Goal: Information Seeking & Learning: Learn about a topic

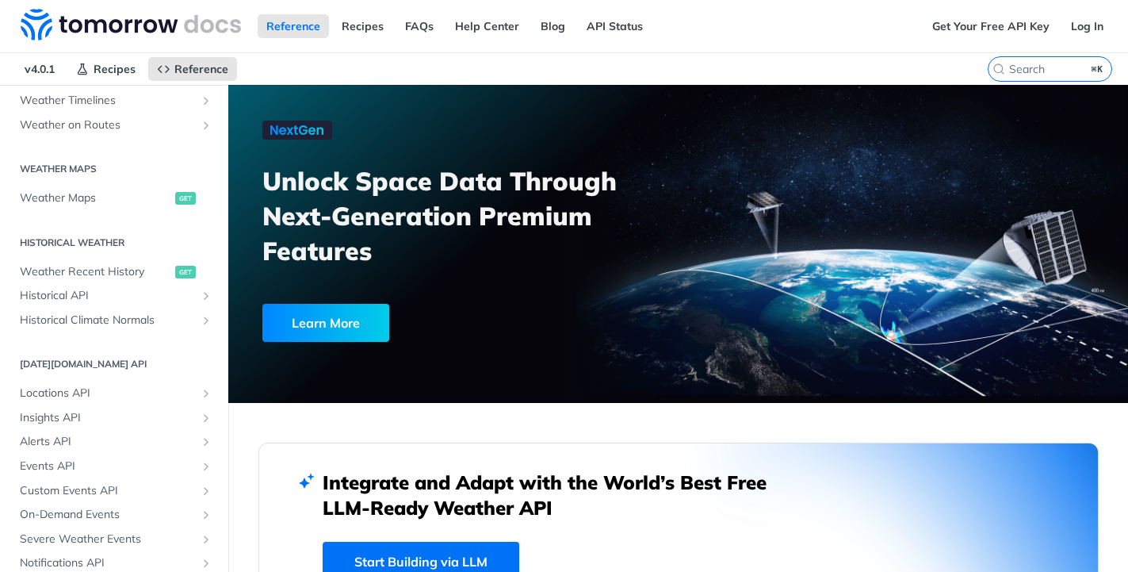
scroll to position [425, 0]
click at [171, 316] on span "Historical Climate Normals" at bounding box center [108, 320] width 176 height 16
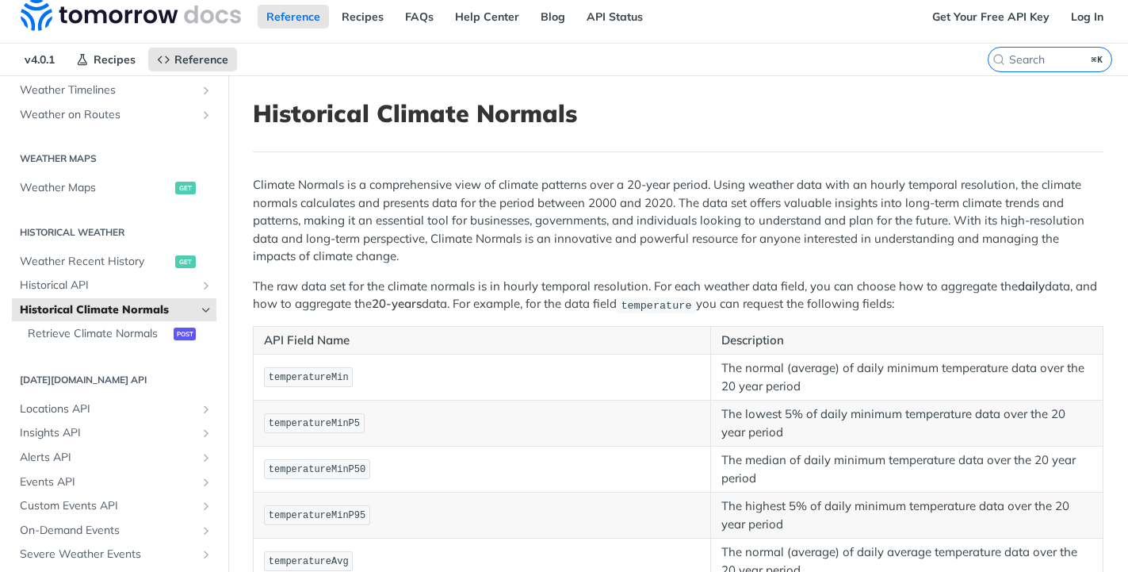
scroll to position [13, 0]
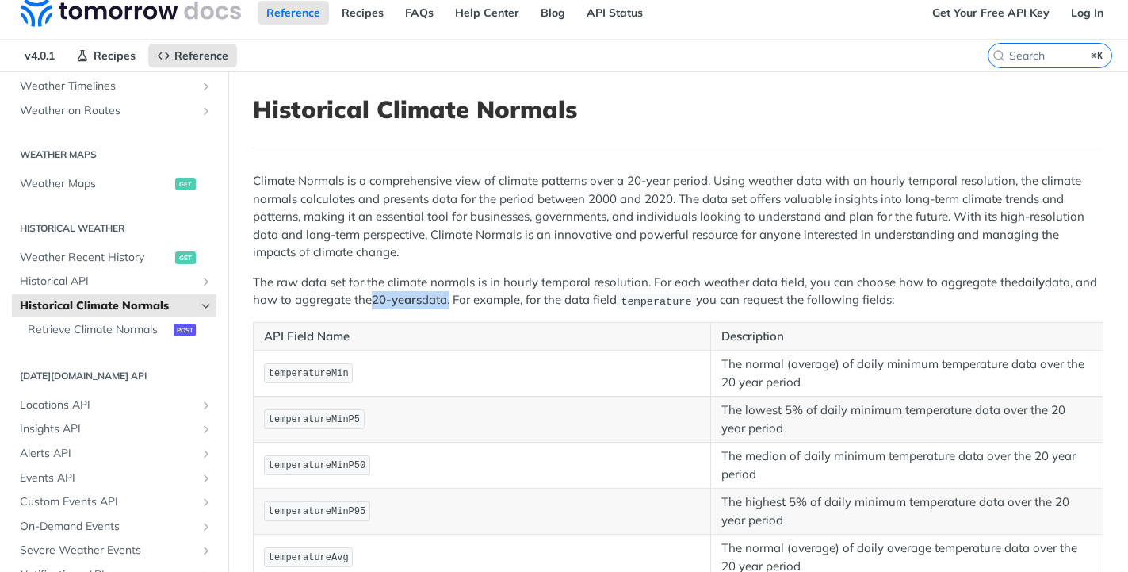
drag, startPoint x: 375, startPoint y: 300, endPoint x: 453, endPoint y: 306, distance: 78.7
type textarea "20-years data"
click at [453, 306] on p "The raw data set for the climate normals is in hourly temporal resolution. For …" at bounding box center [678, 291] width 851 height 36
click at [77, 288] on span "Historical API" at bounding box center [108, 281] width 176 height 16
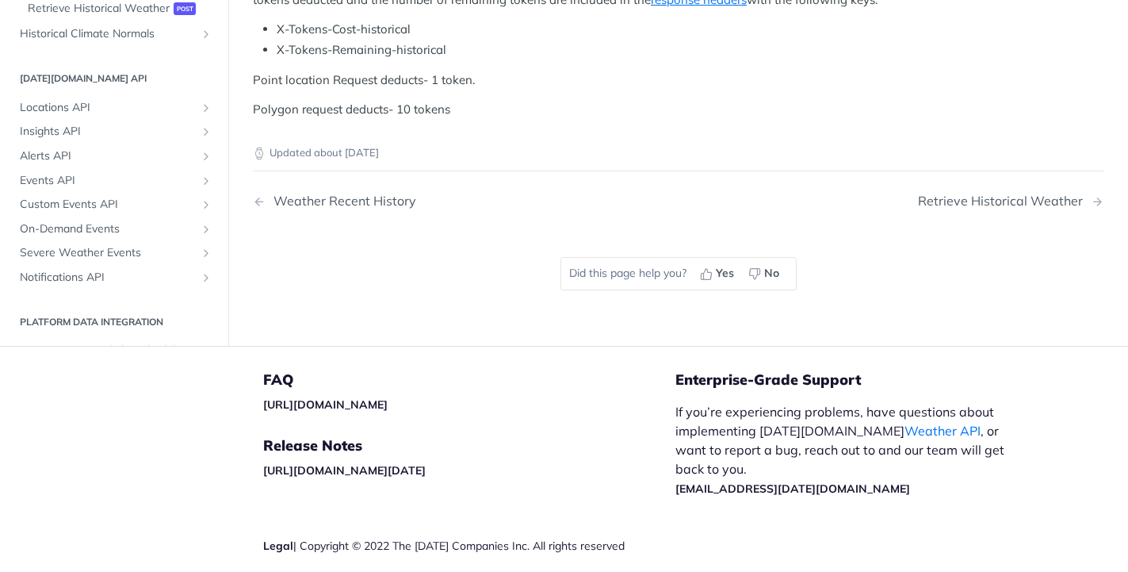
scroll to position [616, 0]
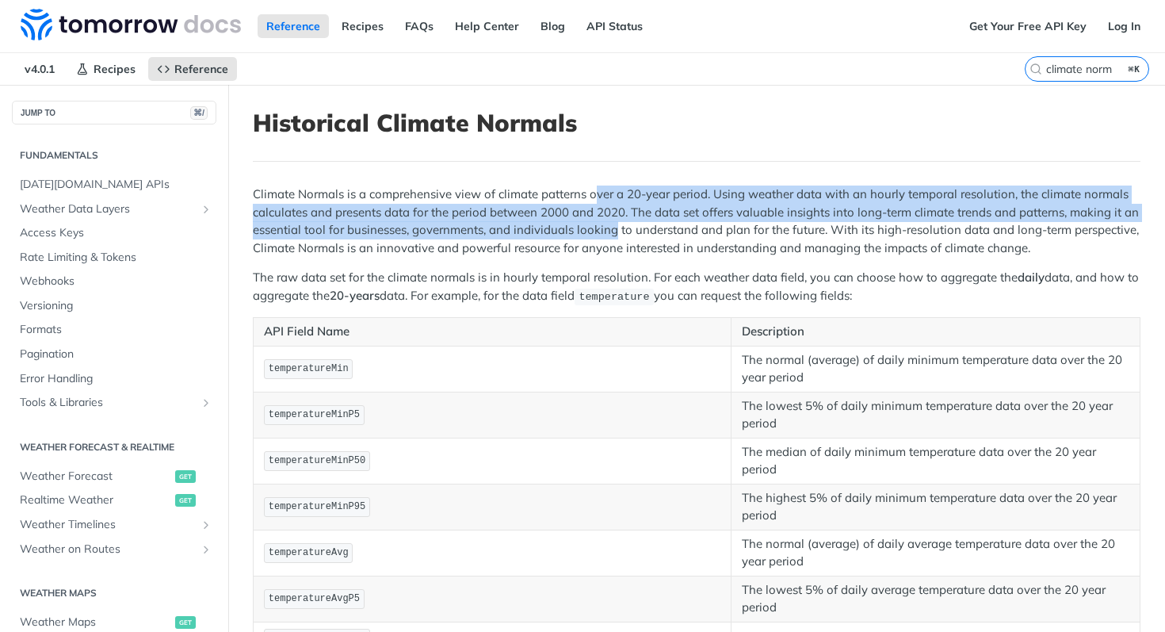
scroll to position [1208, 0]
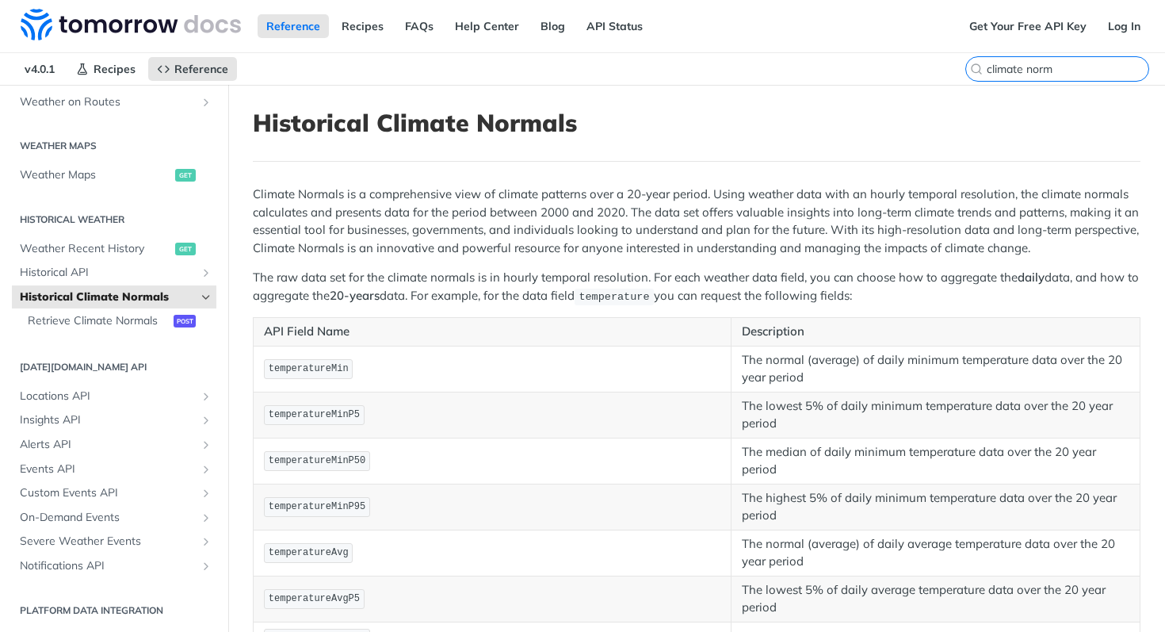
click at [1113, 71] on input "climate norm" at bounding box center [1068, 69] width 162 height 14
drag, startPoint x: 1085, startPoint y: 73, endPoint x: 968, endPoint y: 71, distance: 117.3
click at [968, 71] on label "climate norm" at bounding box center [1057, 68] width 184 height 25
click at [987, 71] on input "climate norm" at bounding box center [1068, 69] width 162 height 14
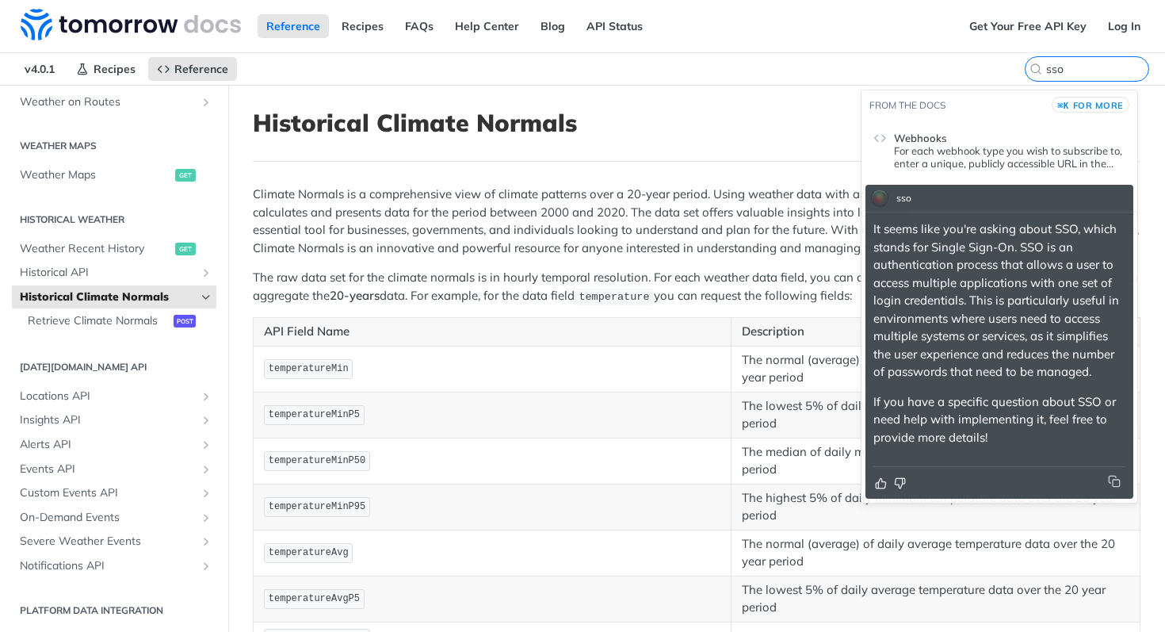
click at [957, 308] on p "It seems like you're asking about SSO, which stands for Single Sign-On. SSO is …" at bounding box center [1000, 300] width 252 height 161
click at [930, 144] on span "Webhooks" at bounding box center [920, 138] width 52 height 13
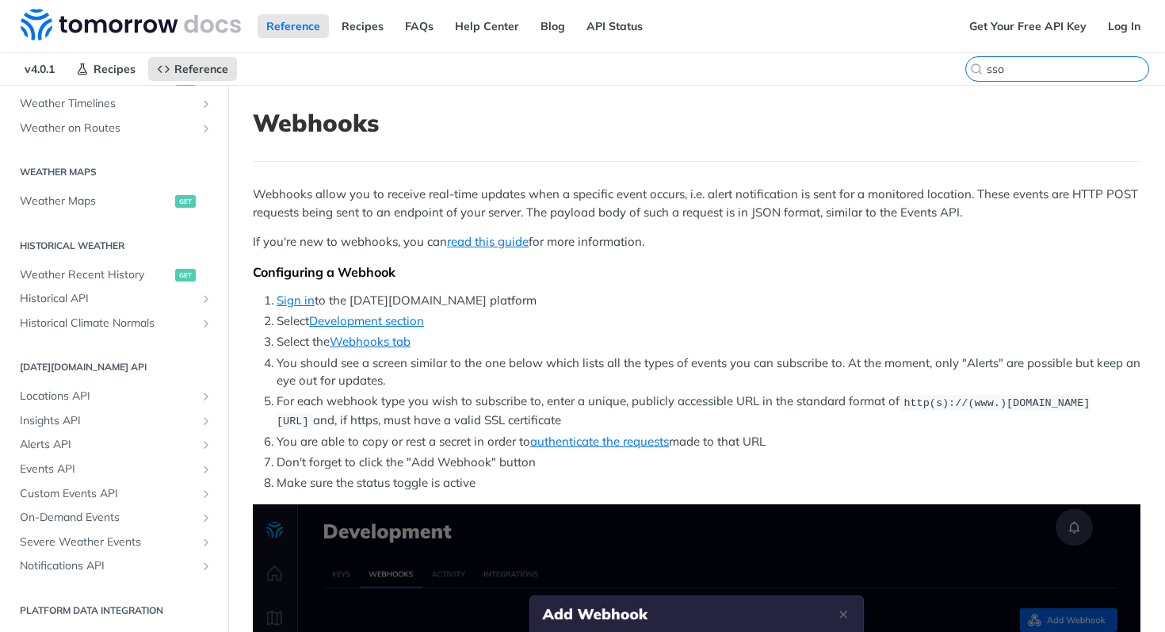
click at [1066, 70] on input "sso" at bounding box center [1068, 69] width 162 height 14
drag, startPoint x: 1066, startPoint y: 70, endPoint x: 893, endPoint y: 69, distance: 172.8
click at [893, 69] on div "v4.0.1 Recipes Reference Webhooks sso" at bounding box center [582, 69] width 1165 height 32
type input "ss"
